Goal: Navigation & Orientation: Find specific page/section

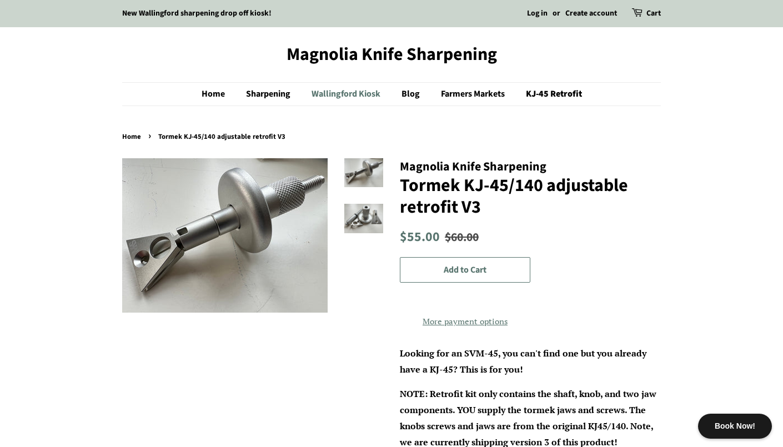
click at [339, 94] on link "Wallingford Kiosk" at bounding box center [347, 94] width 88 height 23
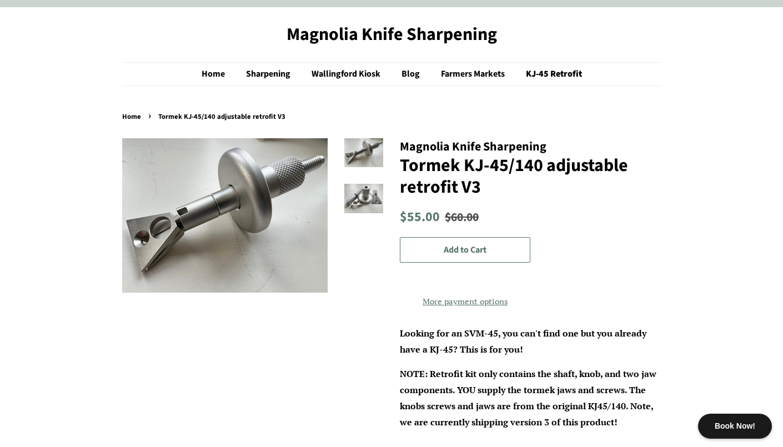
scroll to position [23, 0]
